Goal: Navigation & Orientation: Find specific page/section

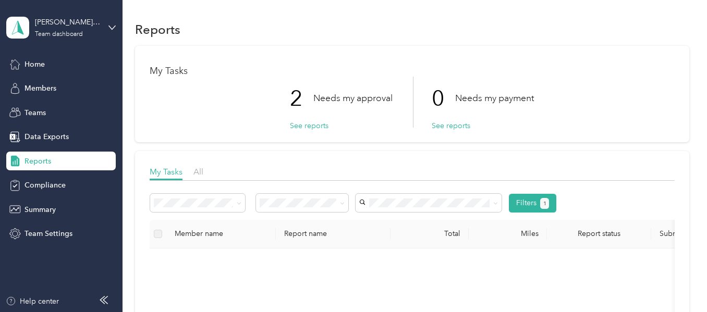
scroll to position [59, 0]
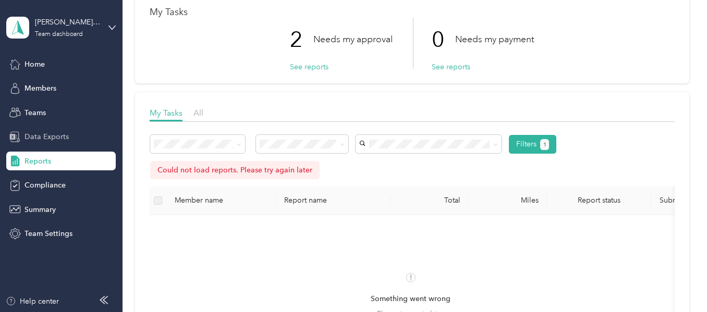
click at [54, 132] on span "Data Exports" at bounding box center [47, 136] width 44 height 11
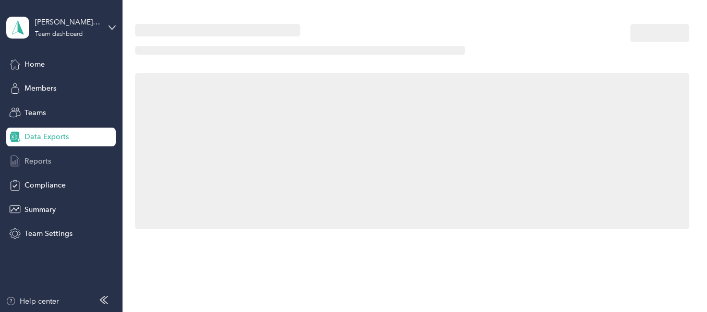
click at [43, 157] on span "Reports" at bounding box center [38, 161] width 27 height 11
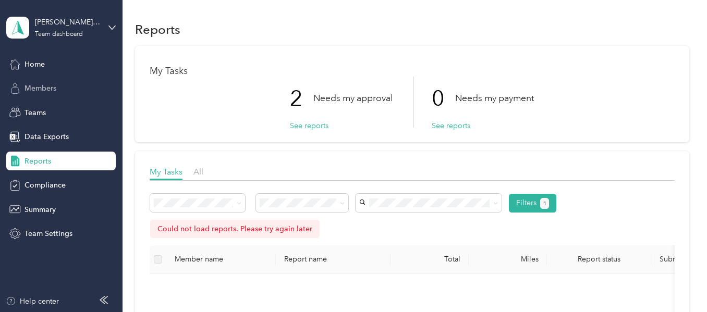
click at [70, 89] on div "Members" at bounding box center [60, 88] width 109 height 19
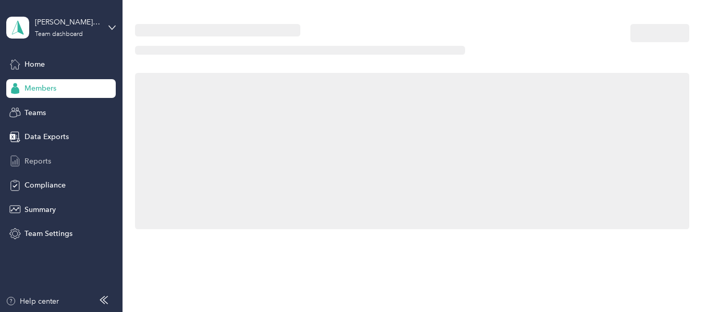
click at [53, 160] on div "Reports" at bounding box center [60, 161] width 109 height 19
